Goal: Task Accomplishment & Management: Manage account settings

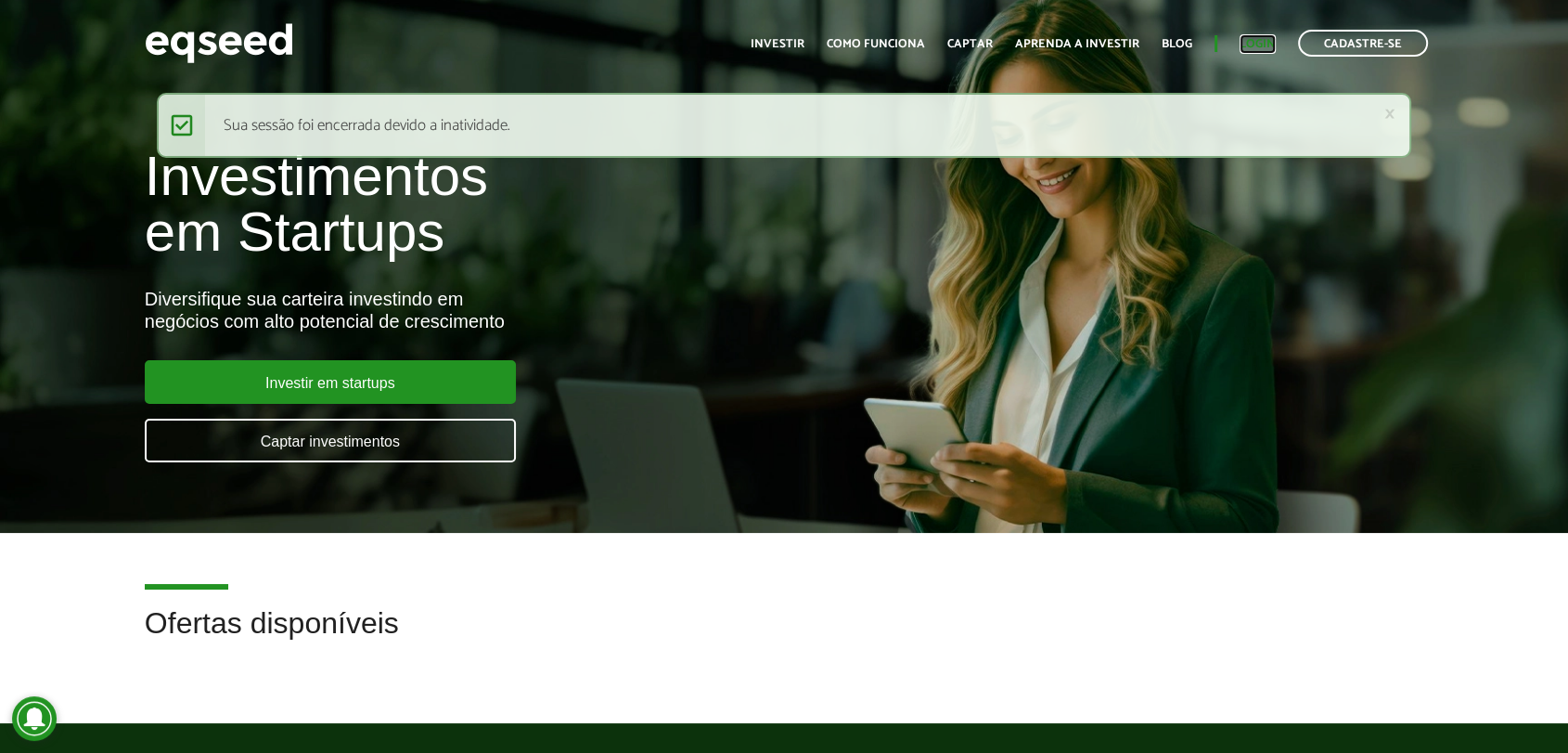
click at [1258, 46] on link "Login" at bounding box center [1257, 44] width 36 height 12
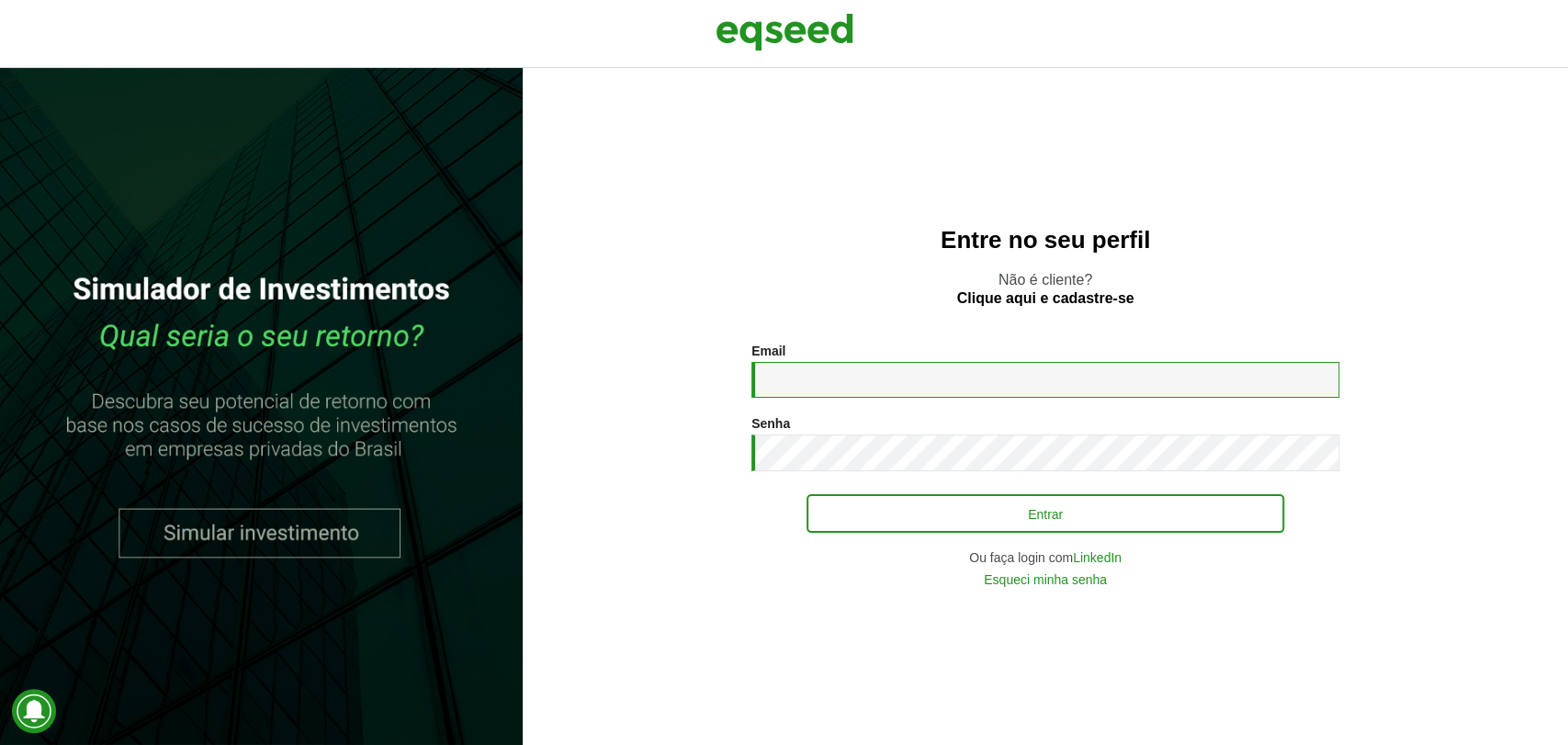
type input "**********"
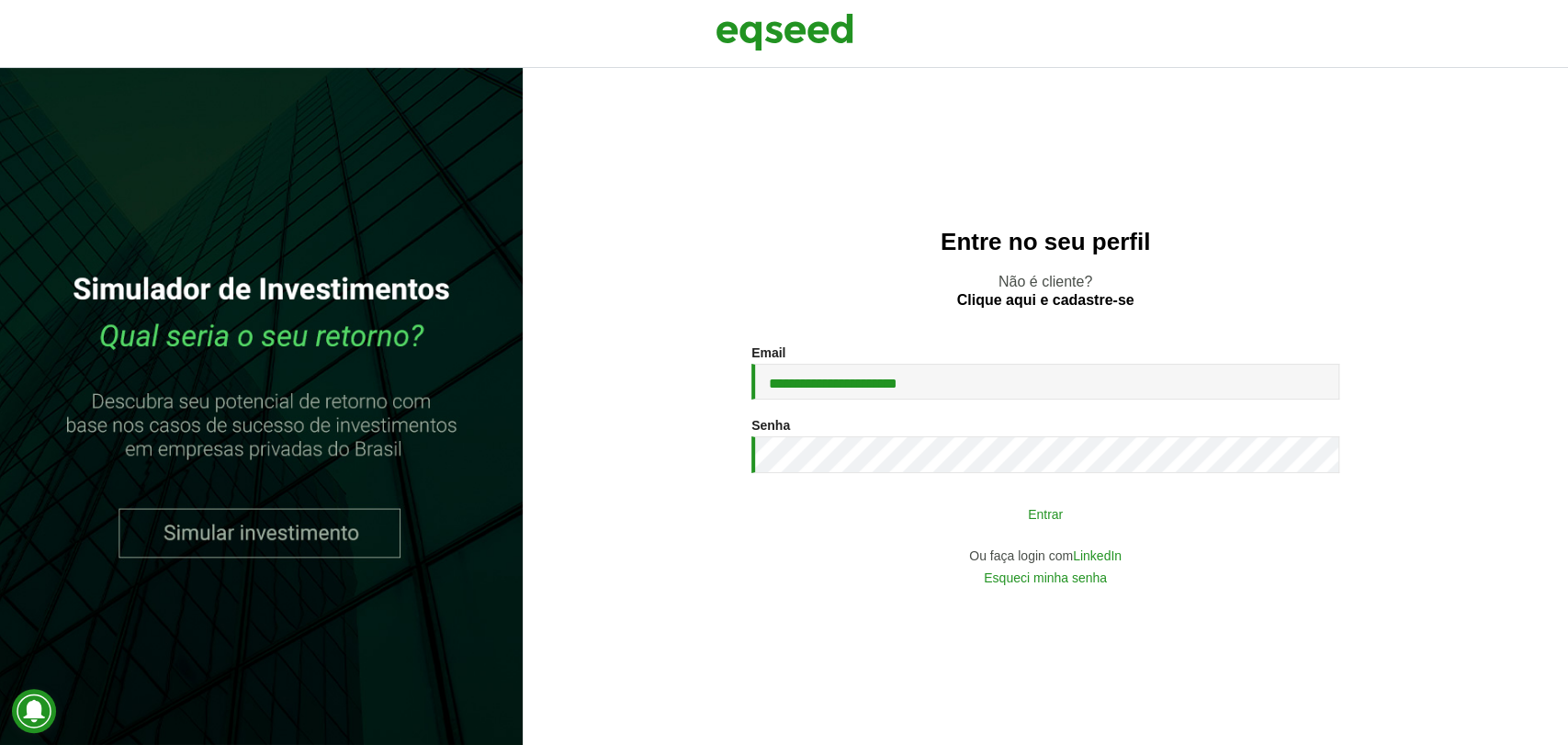
click at [1079, 505] on button "Entrar" at bounding box center [1045, 513] width 477 height 35
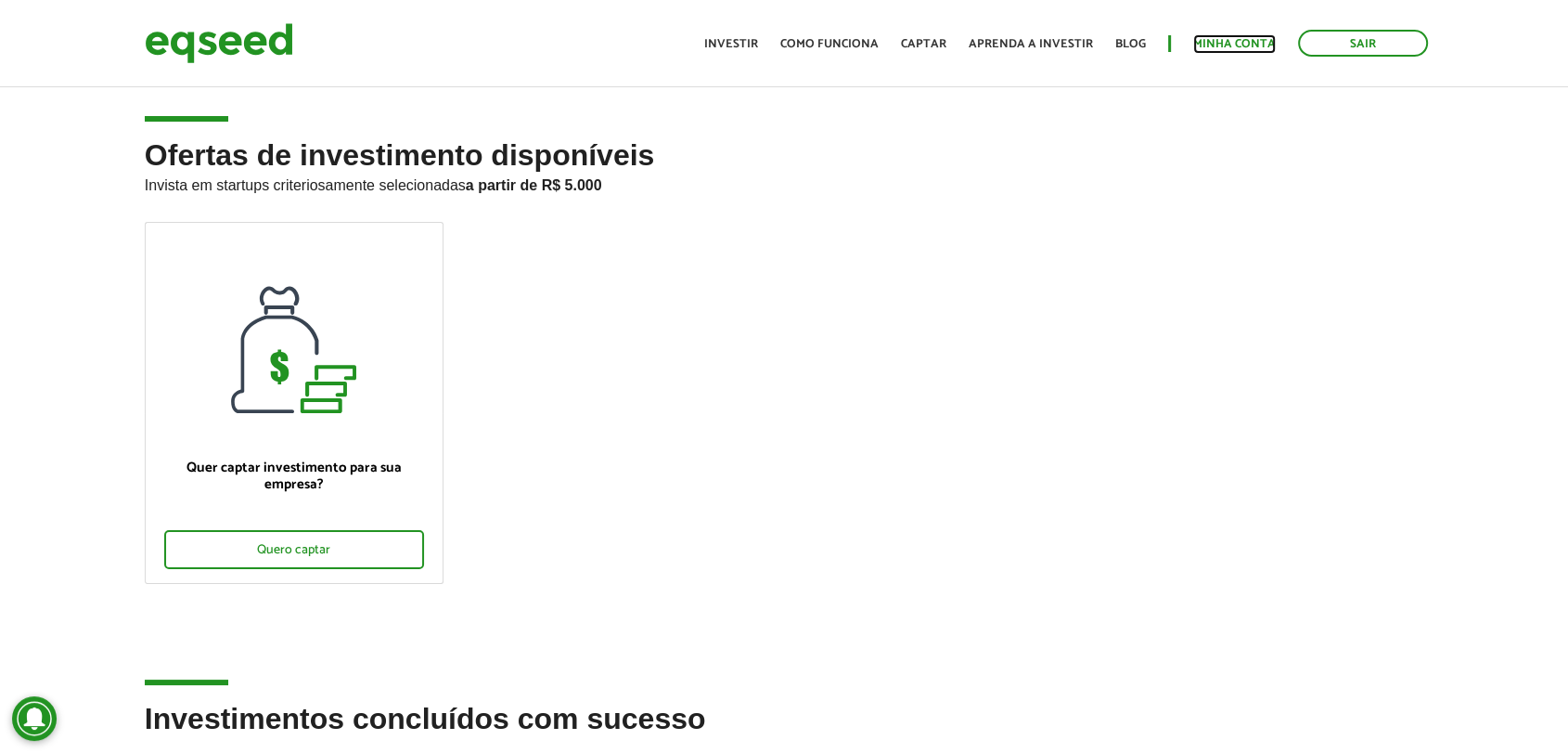
click at [1206, 42] on link "Minha conta" at bounding box center [1234, 44] width 82 height 12
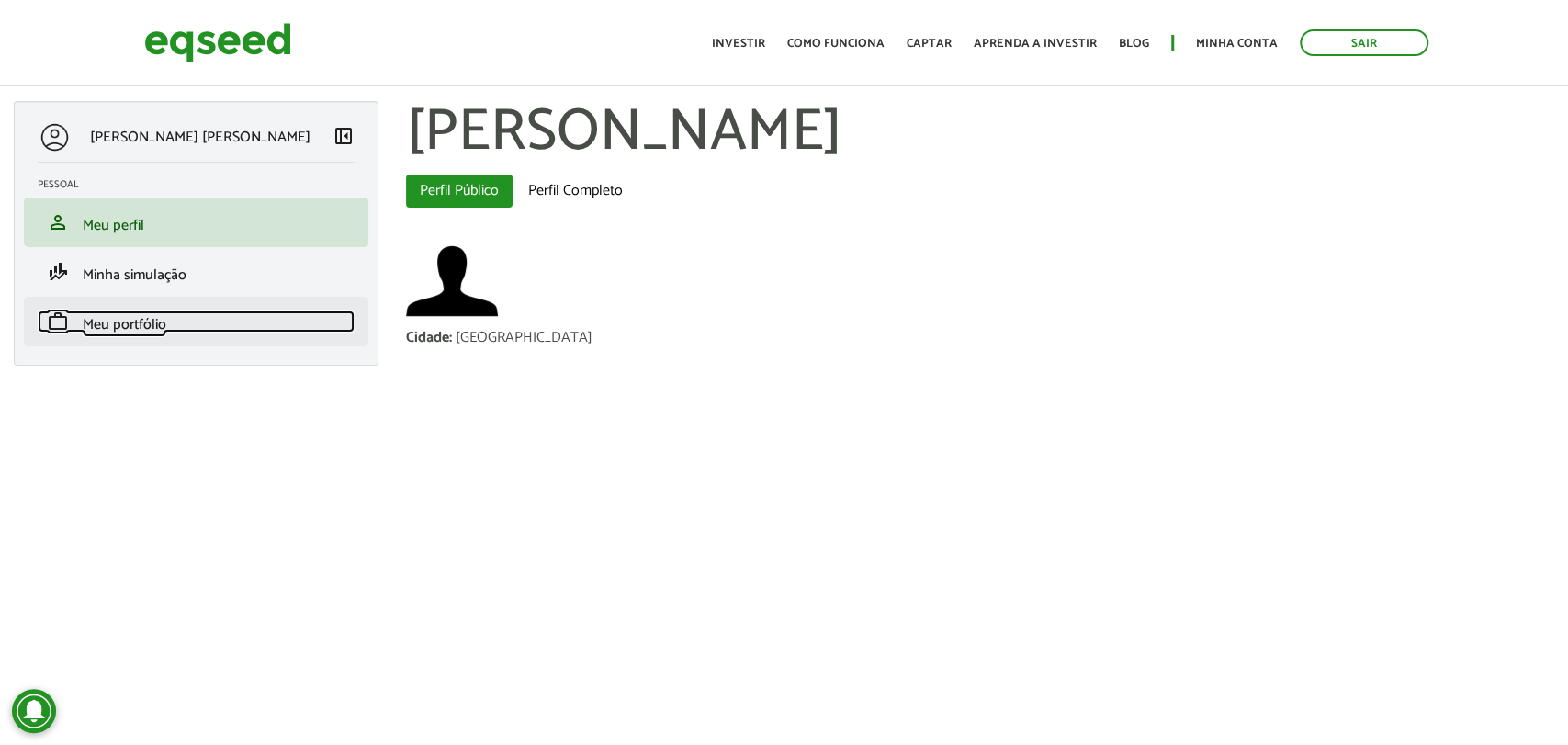
click at [159, 318] on span "Meu portfólio" at bounding box center [124, 325] width 83 height 25
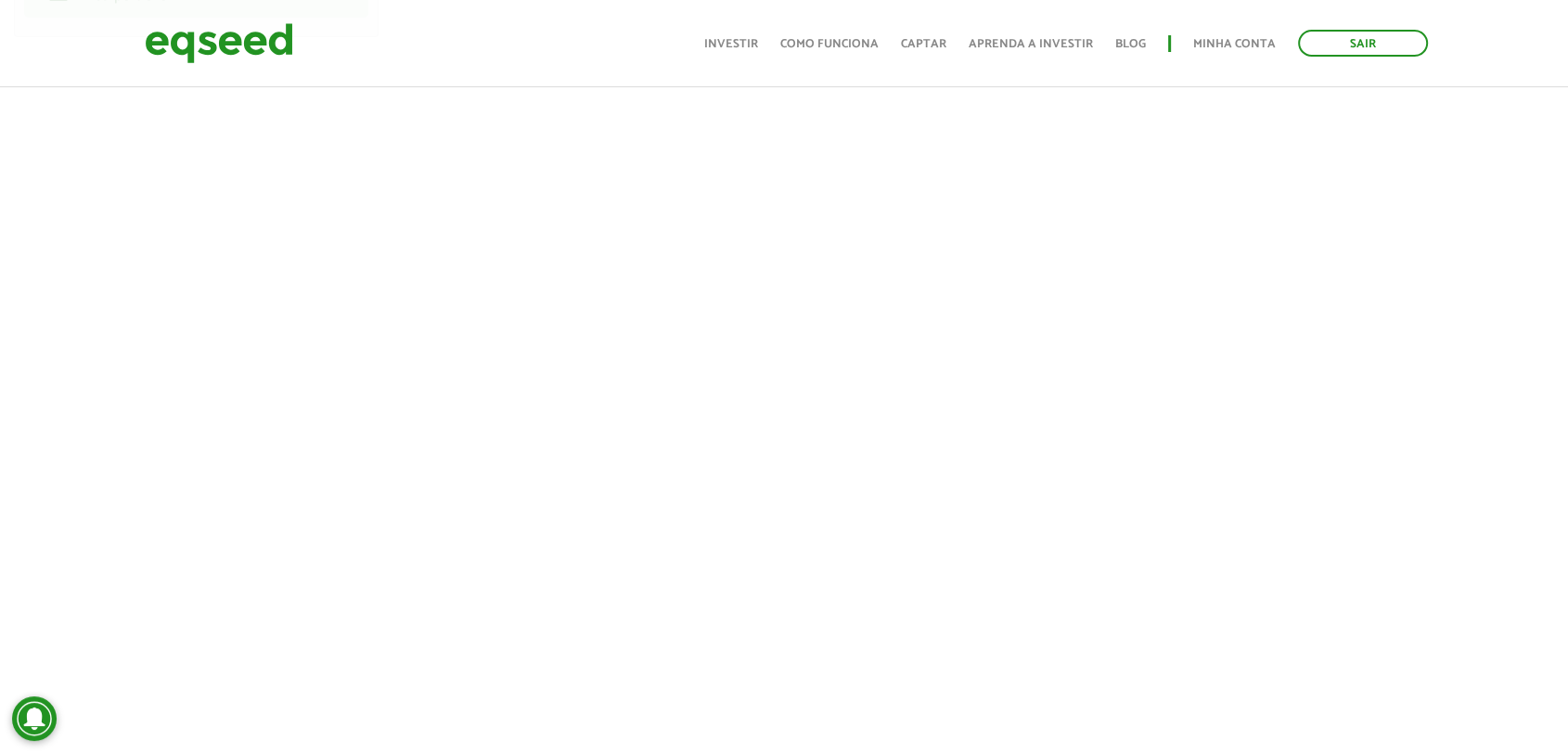
scroll to position [330, 0]
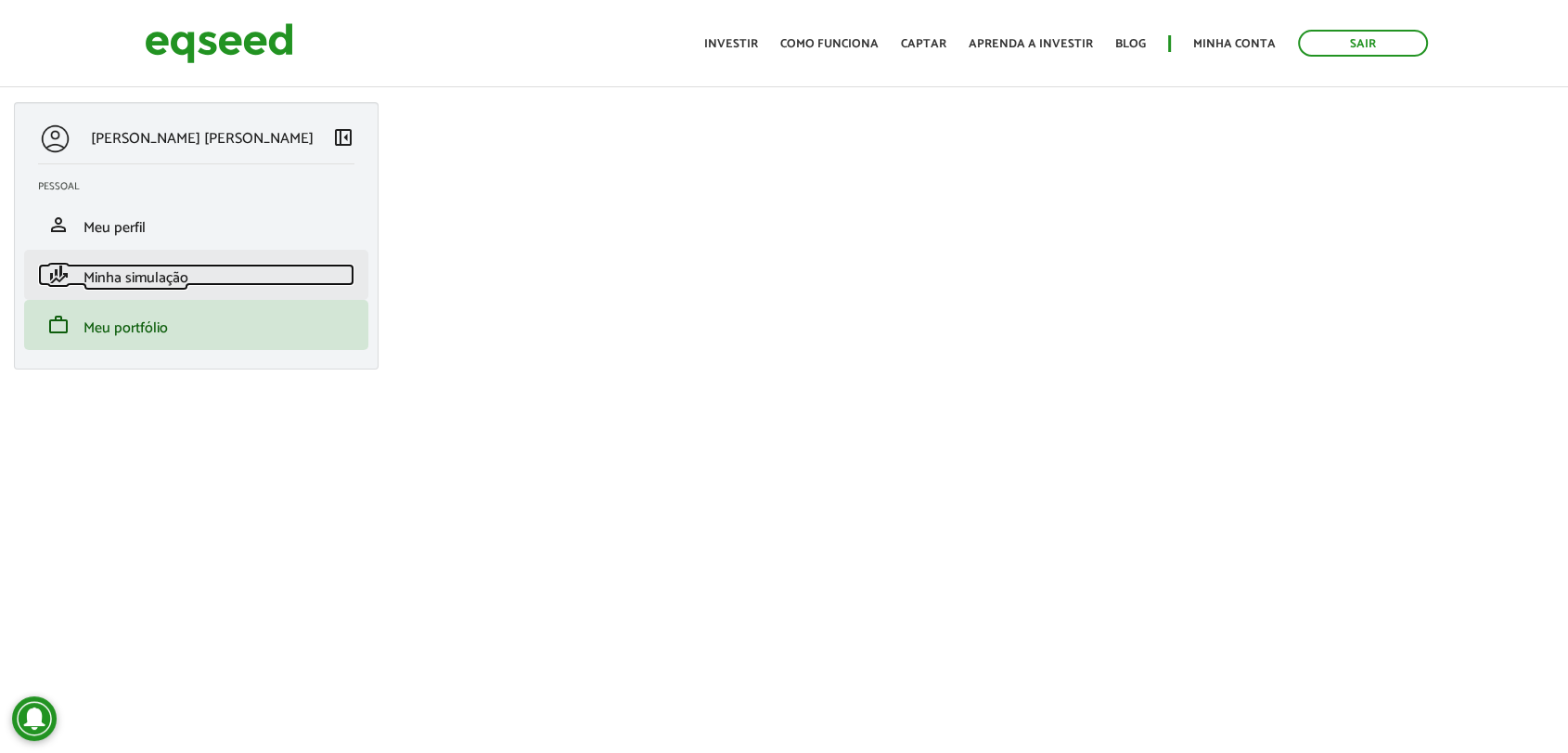
click at [172, 284] on span "Minha simulação" at bounding box center [136, 278] width 105 height 25
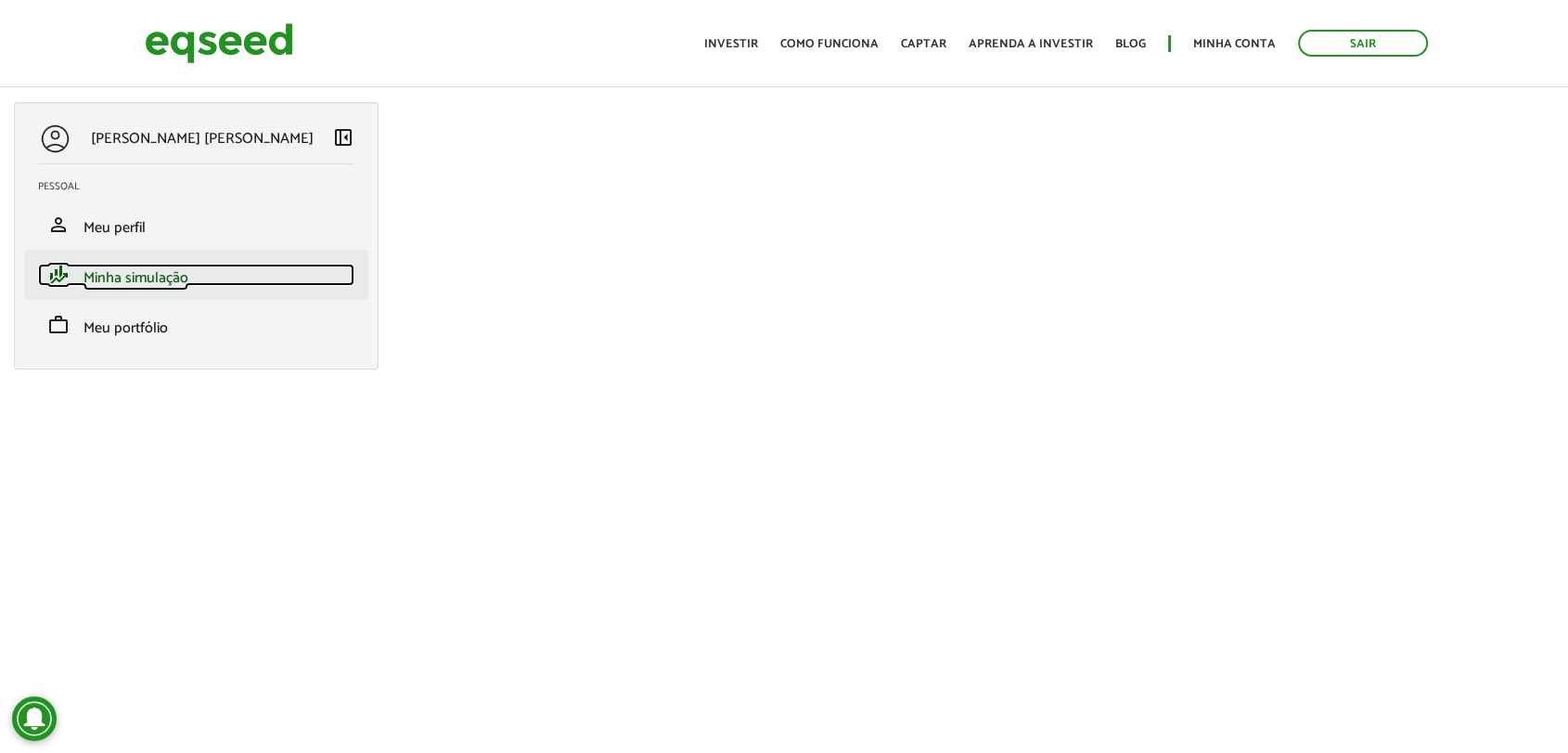
click at [144, 267] on span "Minha simulação" at bounding box center [136, 278] width 105 height 25
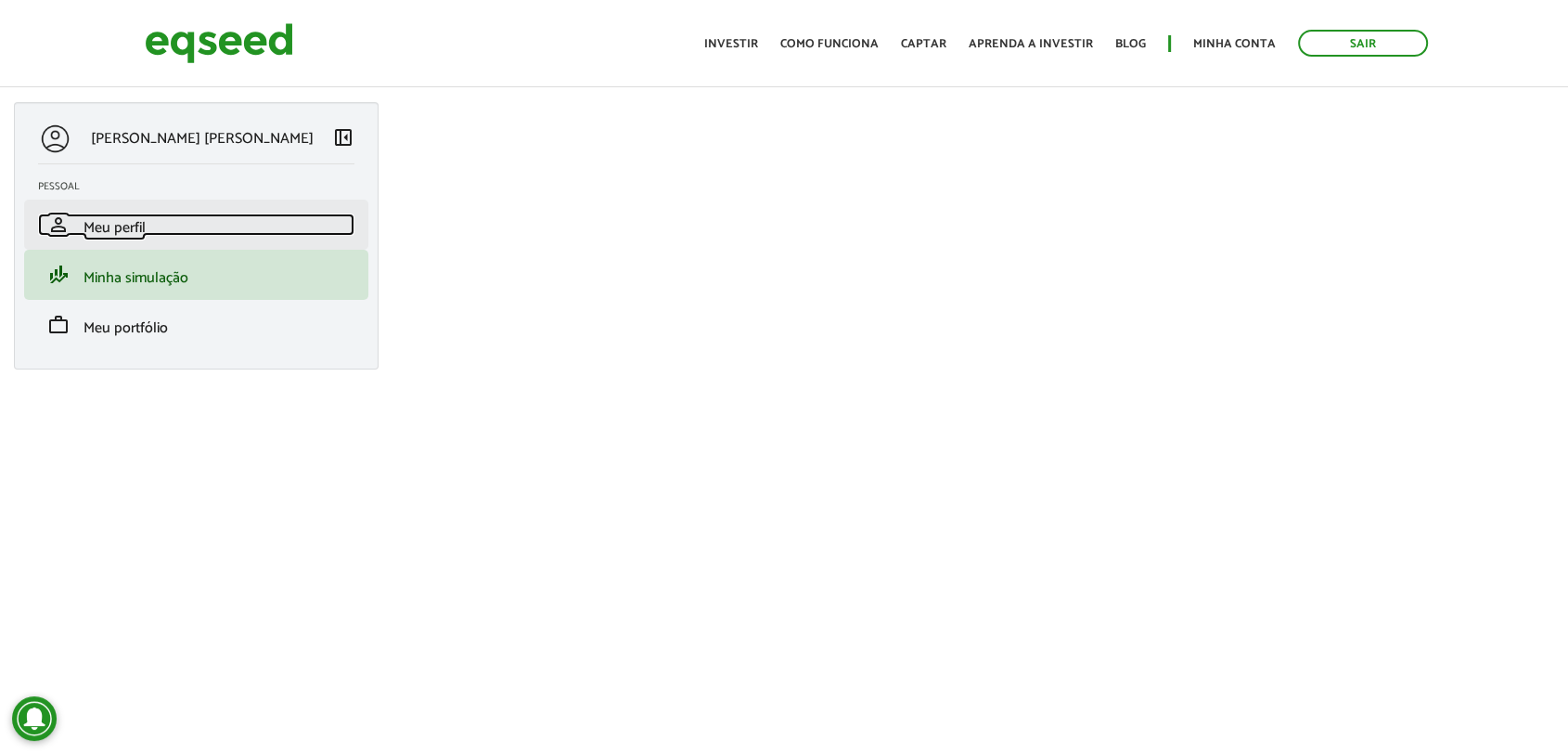
click at [117, 228] on span "Meu perfil" at bounding box center [114, 228] width 62 height 25
click at [333, 133] on span "left_panel_close" at bounding box center [343, 136] width 22 height 22
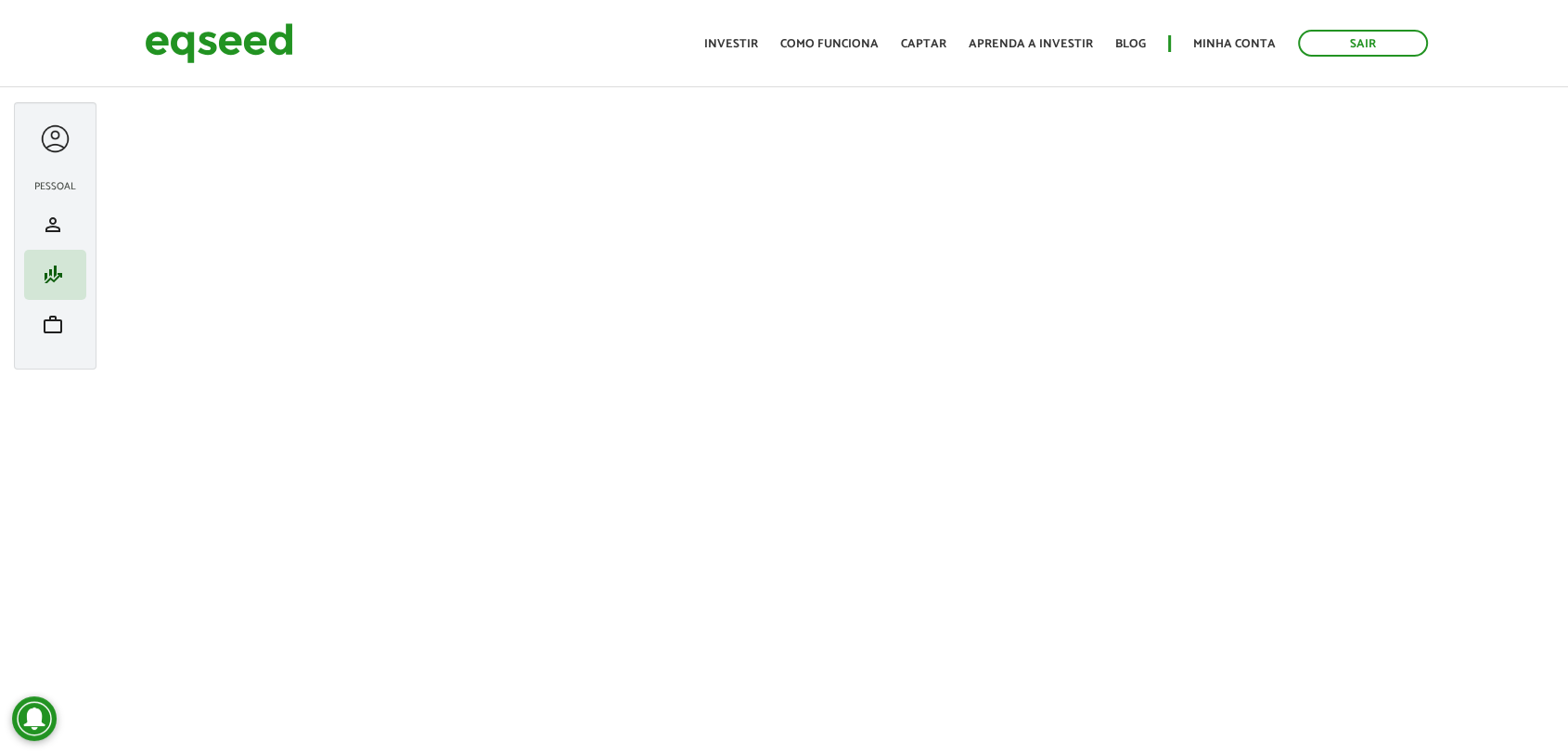
click at [51, 144] on div at bounding box center [54, 139] width 34 height 34
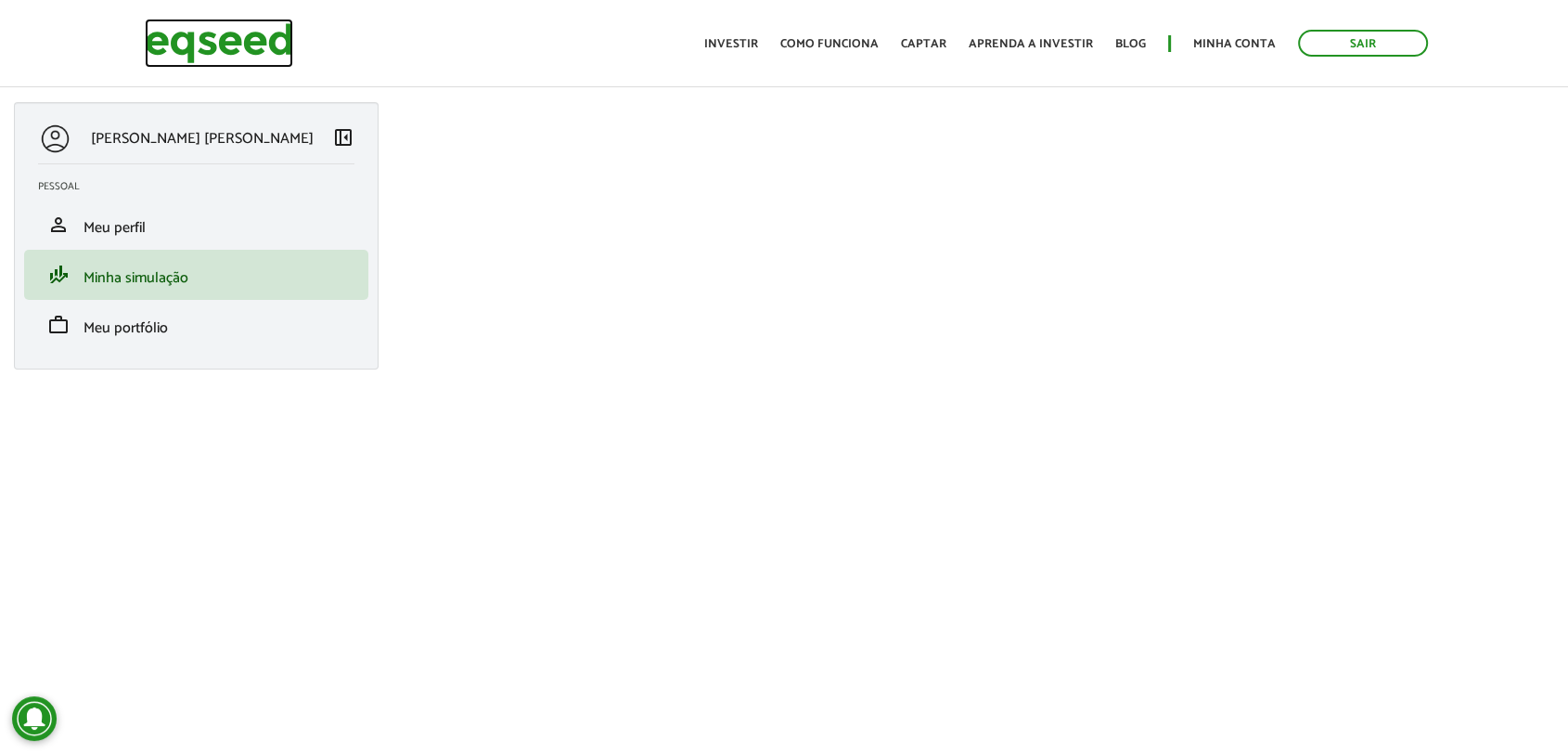
click at [183, 47] on img at bounding box center [218, 43] width 148 height 49
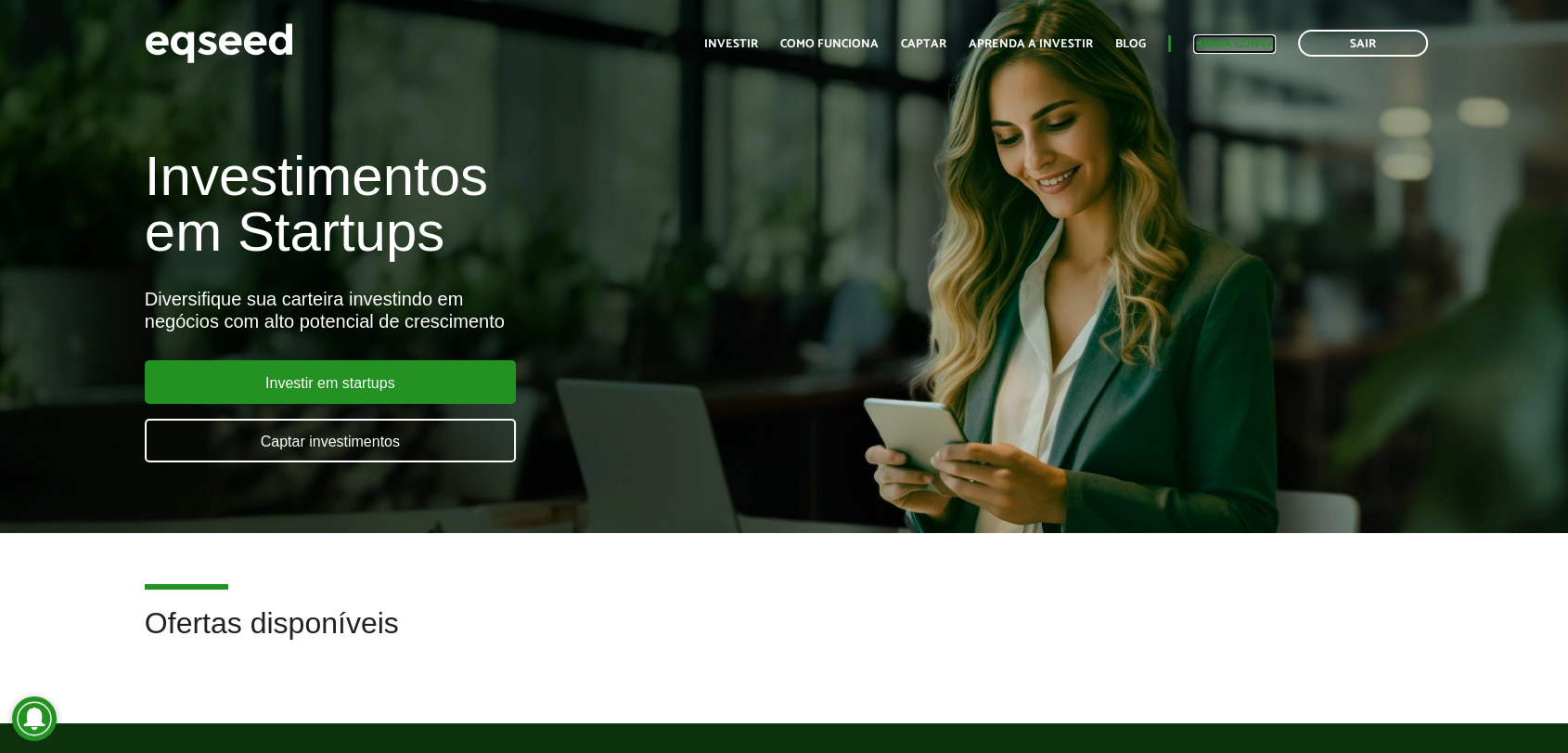
click at [1245, 50] on link "Minha conta" at bounding box center [1234, 44] width 82 height 12
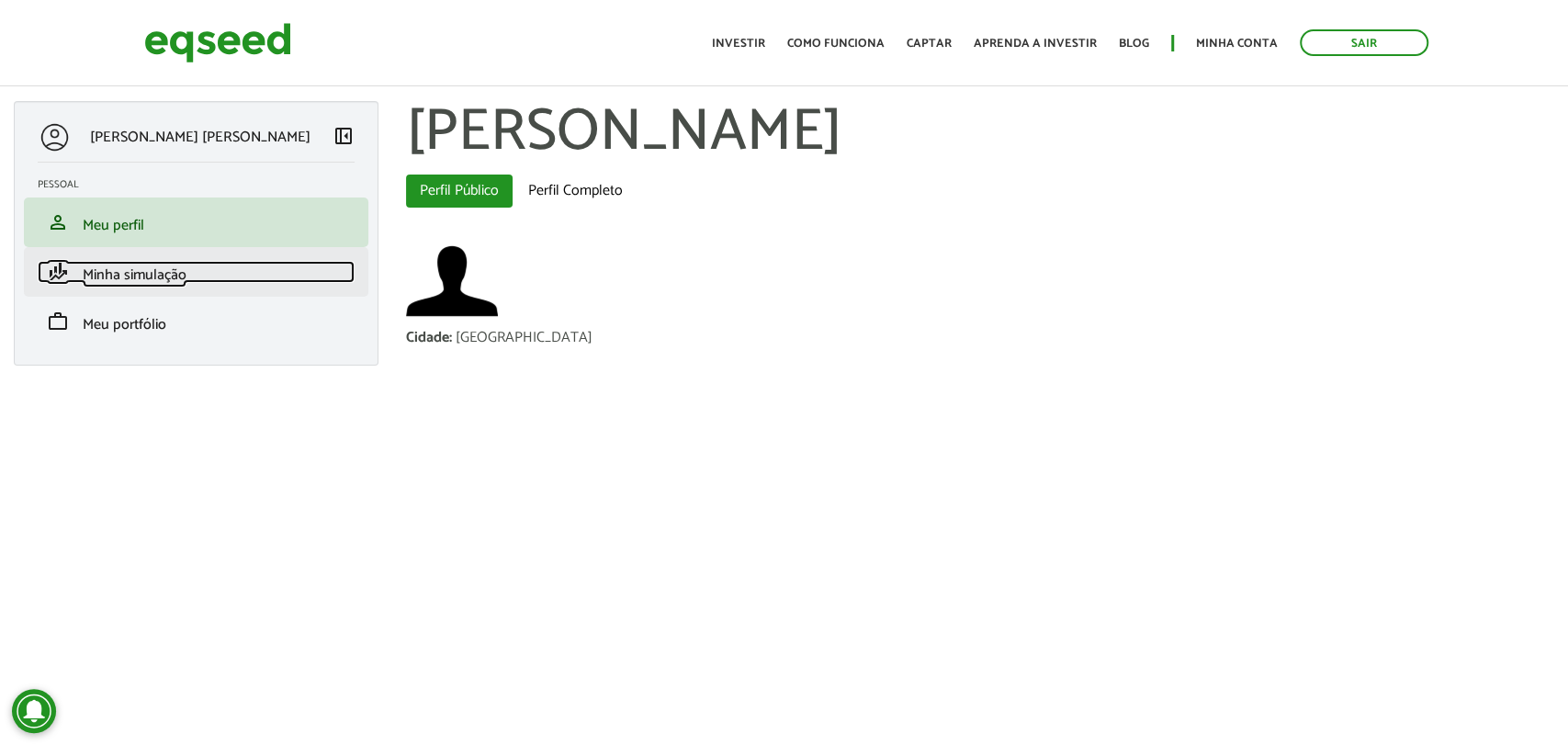
click at [234, 281] on link "finance_mode Minha simulação" at bounding box center [196, 271] width 317 height 22
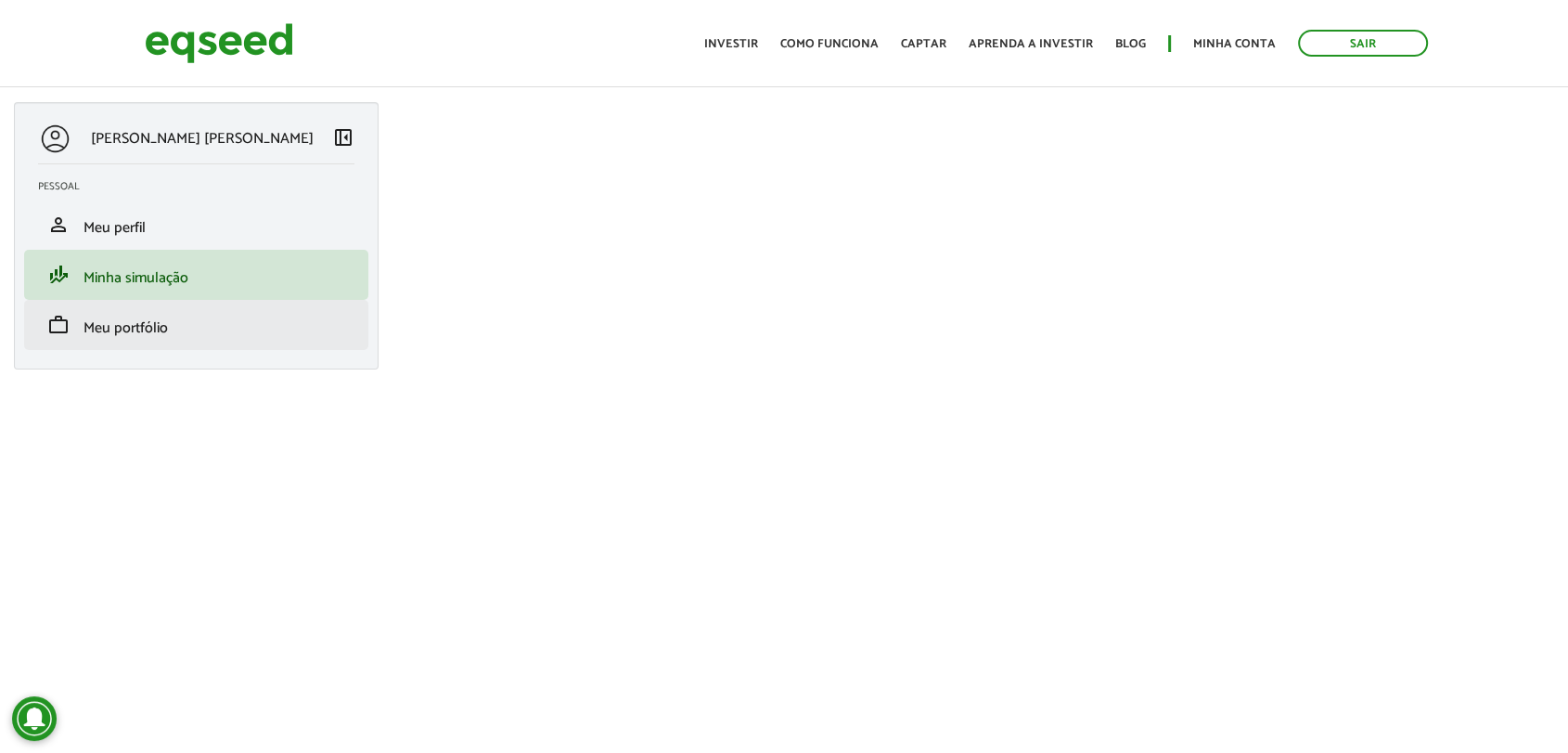
click at [299, 342] on li "work Meu portfólio" at bounding box center [197, 326] width 345 height 50
click at [138, 320] on span "Meu portfólio" at bounding box center [125, 329] width 84 height 25
